Goal: Task Accomplishment & Management: Complete application form

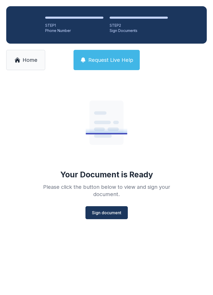
click at [115, 211] on span "Sign document" at bounding box center [106, 213] width 29 height 6
click at [19, 62] on icon at bounding box center [17, 60] width 4 height 4
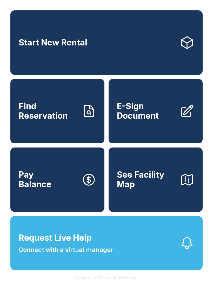
click at [152, 111] on span "E-Sign Document" at bounding box center [146, 111] width 59 height 19
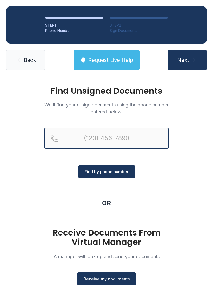
click at [123, 138] on input "Reservation phone number" at bounding box center [106, 138] width 125 height 21
type input "("
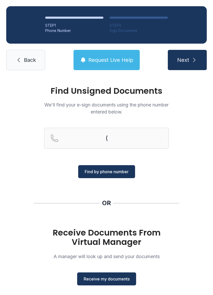
click at [29, 59] on span "Back" at bounding box center [30, 59] width 12 height 7
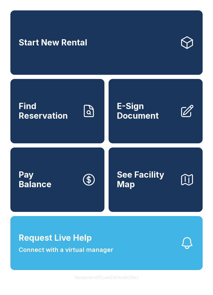
click at [157, 119] on span "E-Sign Document" at bounding box center [146, 111] width 59 height 19
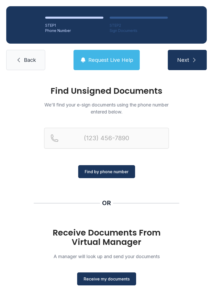
click at [128, 278] on span "Receive my documents" at bounding box center [107, 279] width 46 height 6
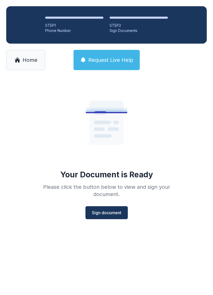
click at [118, 212] on span "Sign document" at bounding box center [106, 213] width 29 height 6
